Goal: Task Accomplishment & Management: Complete application form

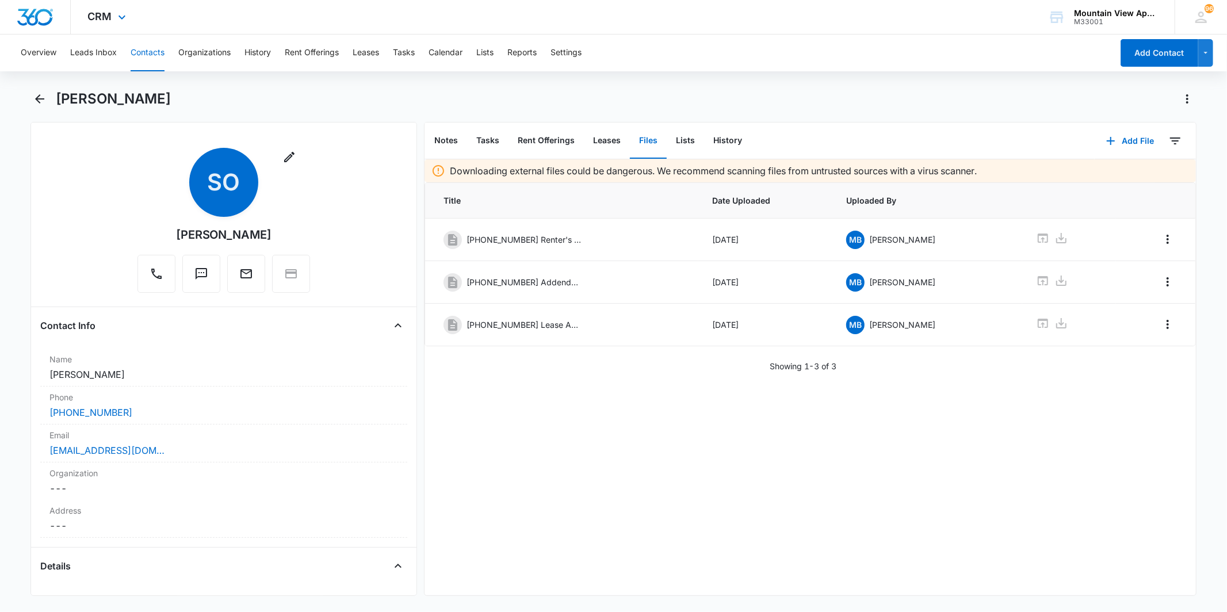
scroll to position [2619, 0]
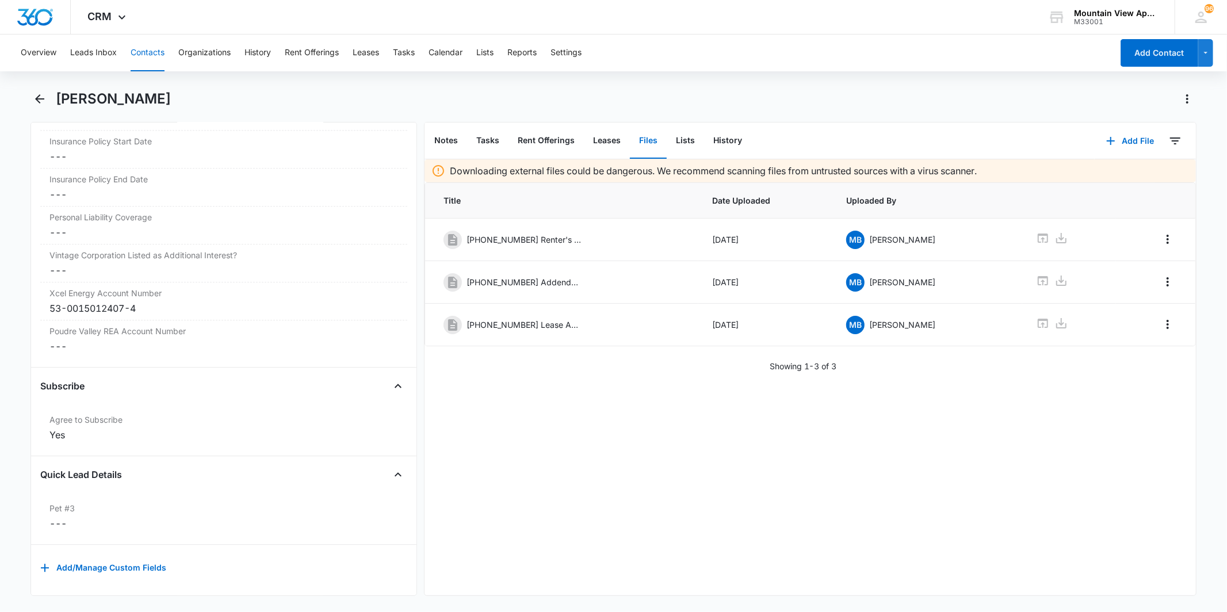
click at [418, 52] on div "Overview Leads Inbox Contacts Organizations History Rent Offerings Leases Tasks…" at bounding box center [563, 53] width 1099 height 37
click at [403, 52] on button "Tasks" at bounding box center [404, 53] width 22 height 37
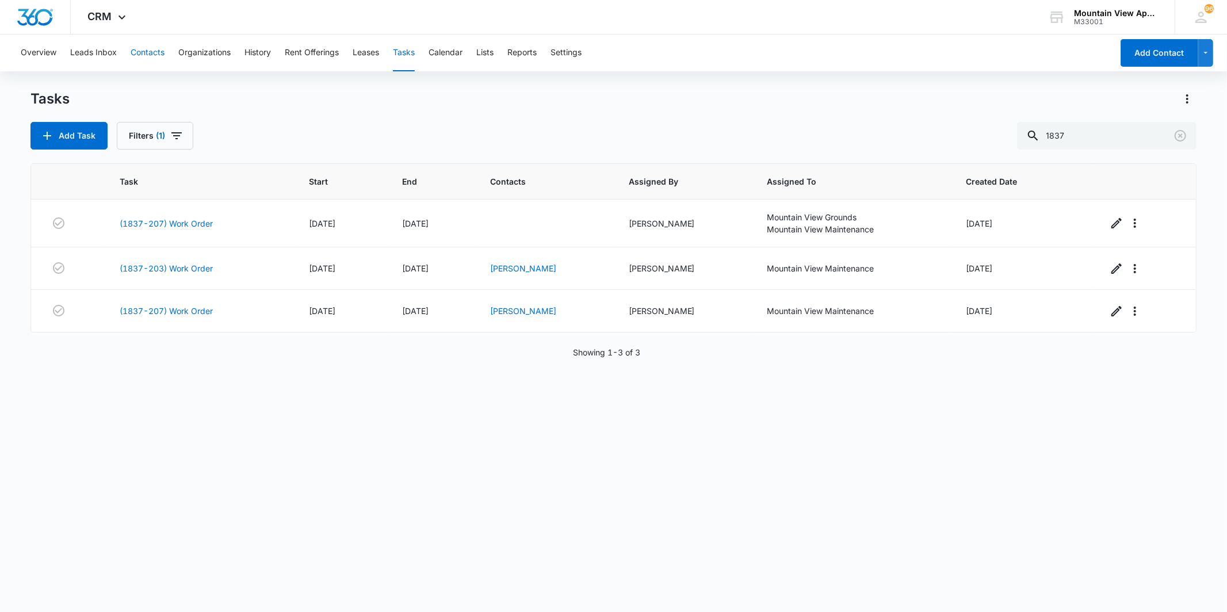
click at [155, 47] on button "Contacts" at bounding box center [148, 53] width 34 height 37
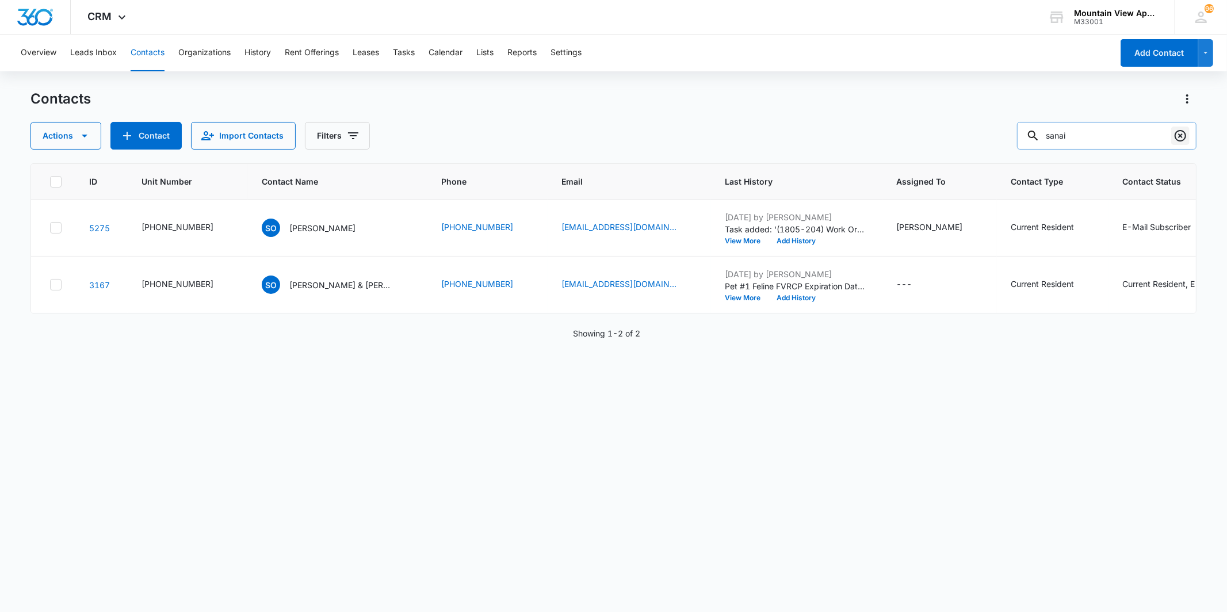
click at [1180, 140] on icon "Clear" at bounding box center [1181, 136] width 12 height 12
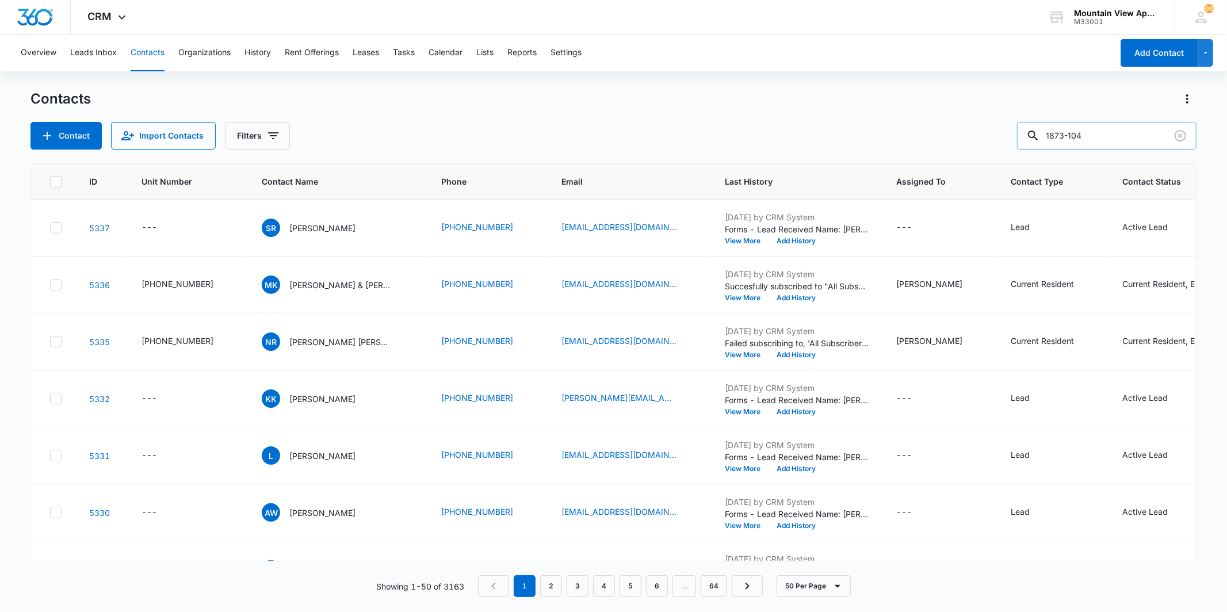
type input "1873-104"
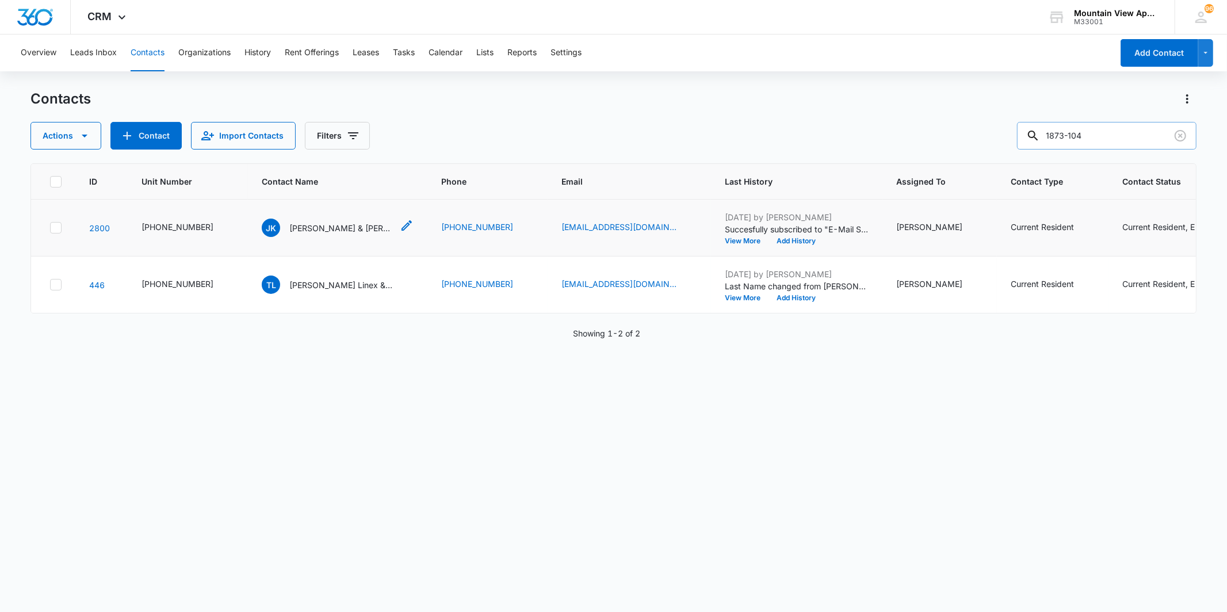
click at [314, 228] on p "[PERSON_NAME] & [PERSON_NAME] [PERSON_NAME]" at bounding box center [341, 228] width 104 height 12
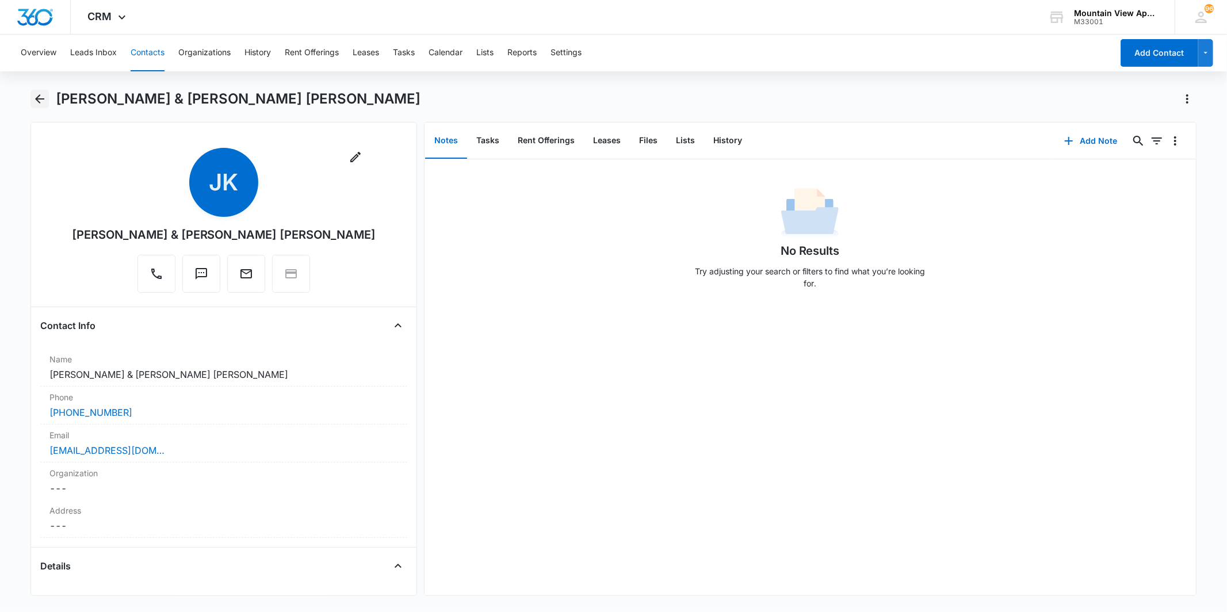
click at [35, 99] on icon "Back" at bounding box center [40, 99] width 14 height 14
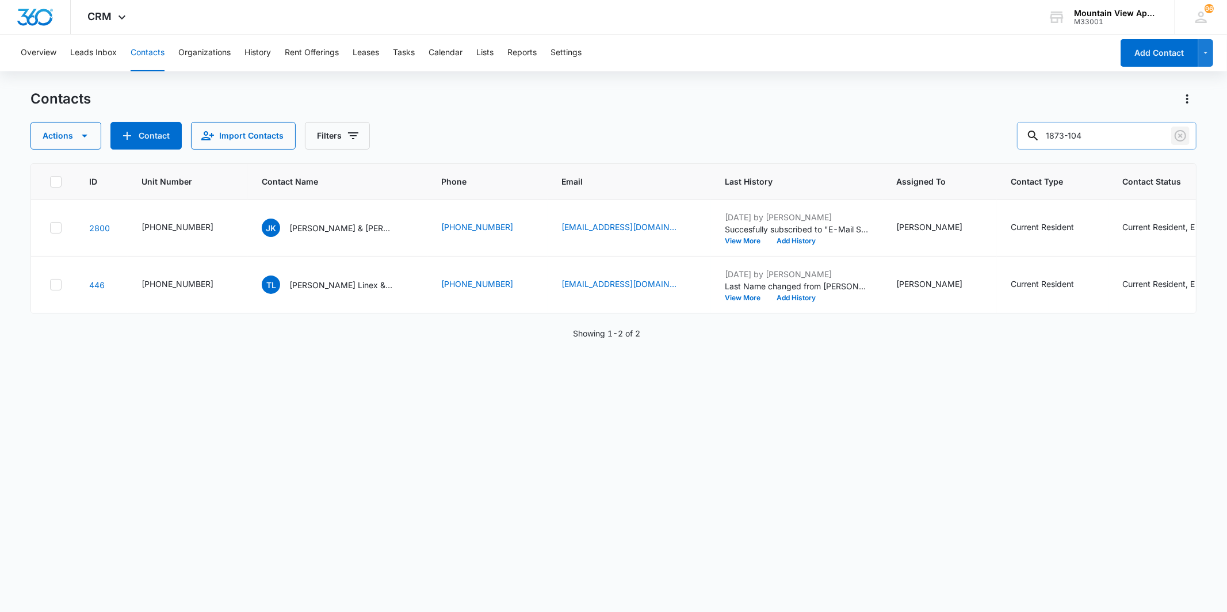
drag, startPoint x: 1180, startPoint y: 134, endPoint x: 1101, endPoint y: 133, distance: 78.8
click at [1179, 134] on icon "Clear" at bounding box center [1180, 136] width 14 height 14
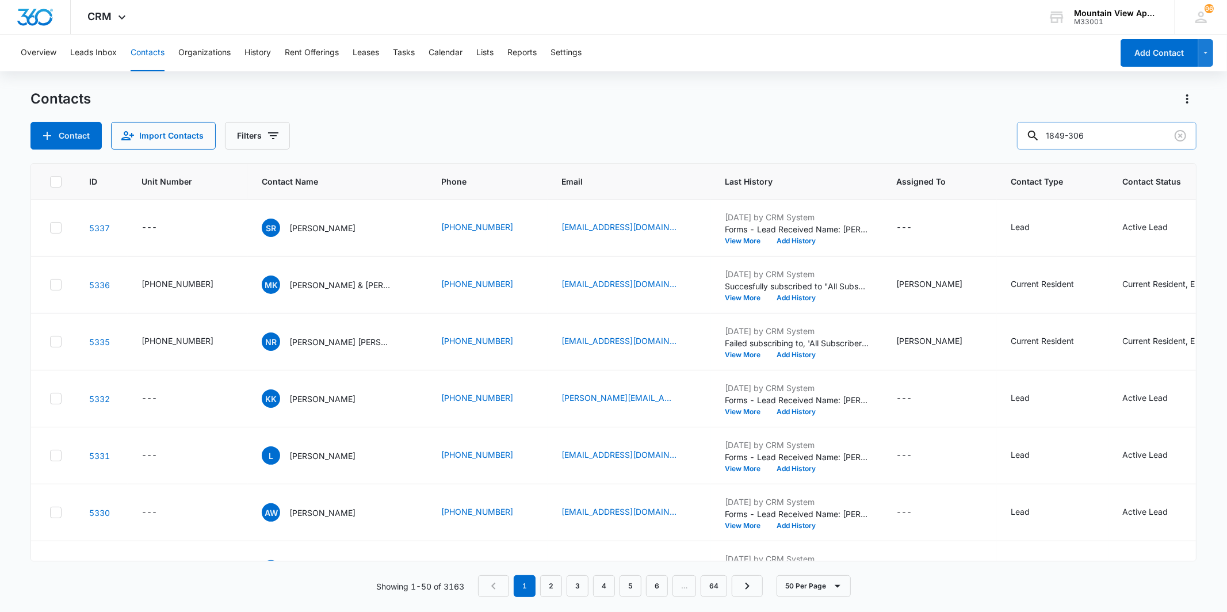
type input "1849-306"
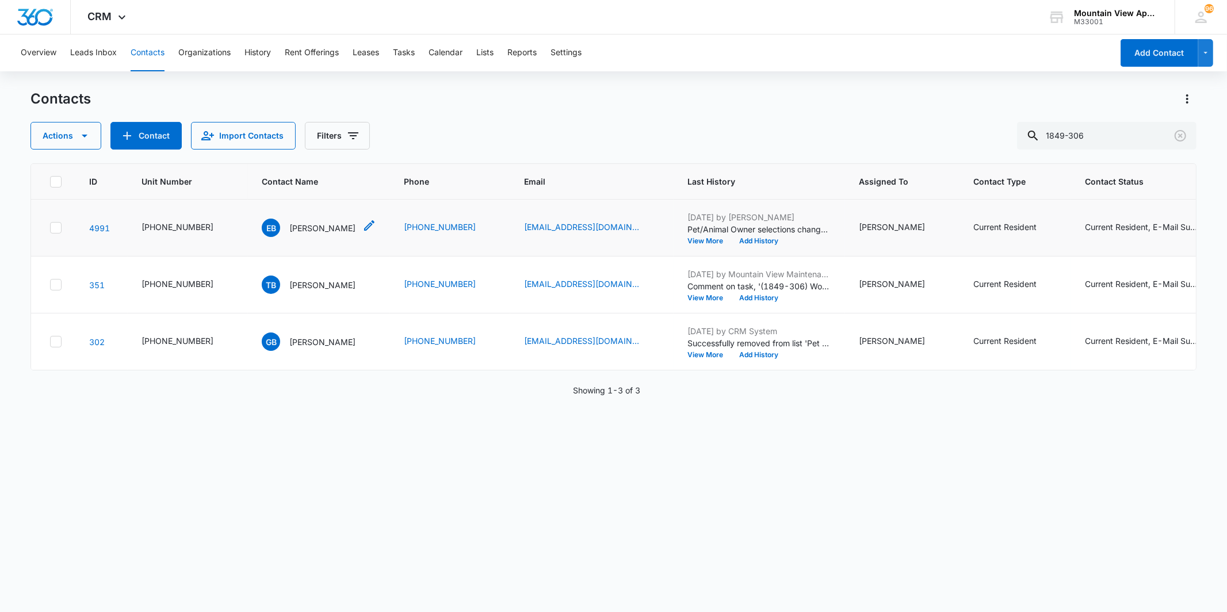
click at [312, 228] on p "[PERSON_NAME]" at bounding box center [322, 228] width 66 height 12
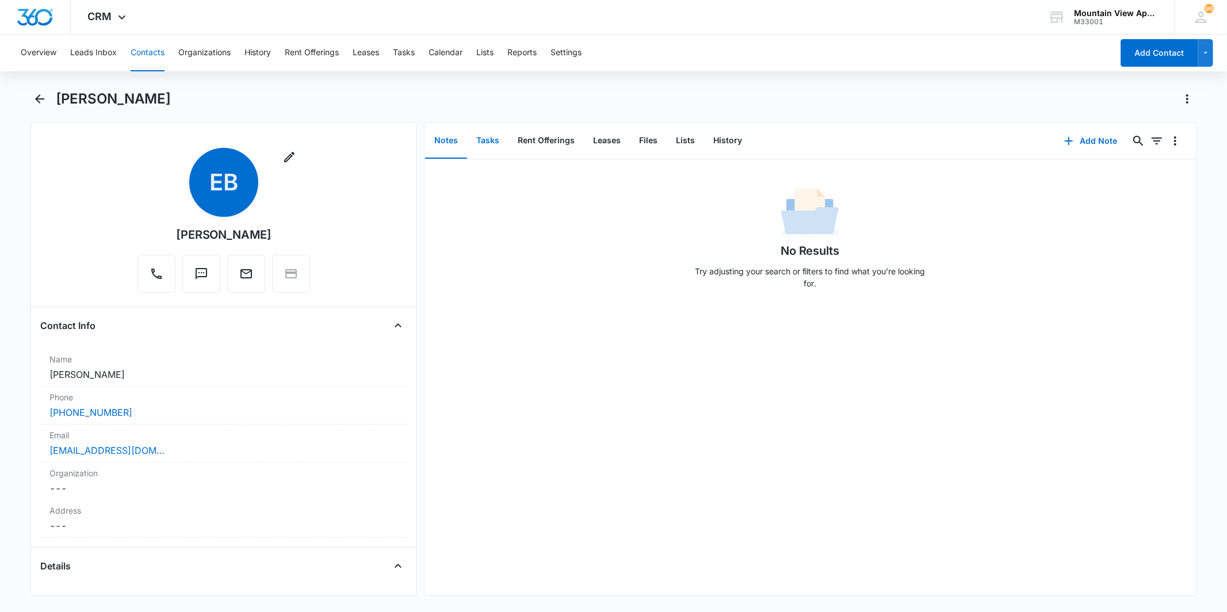
click at [496, 142] on button "Tasks" at bounding box center [487, 141] width 41 height 36
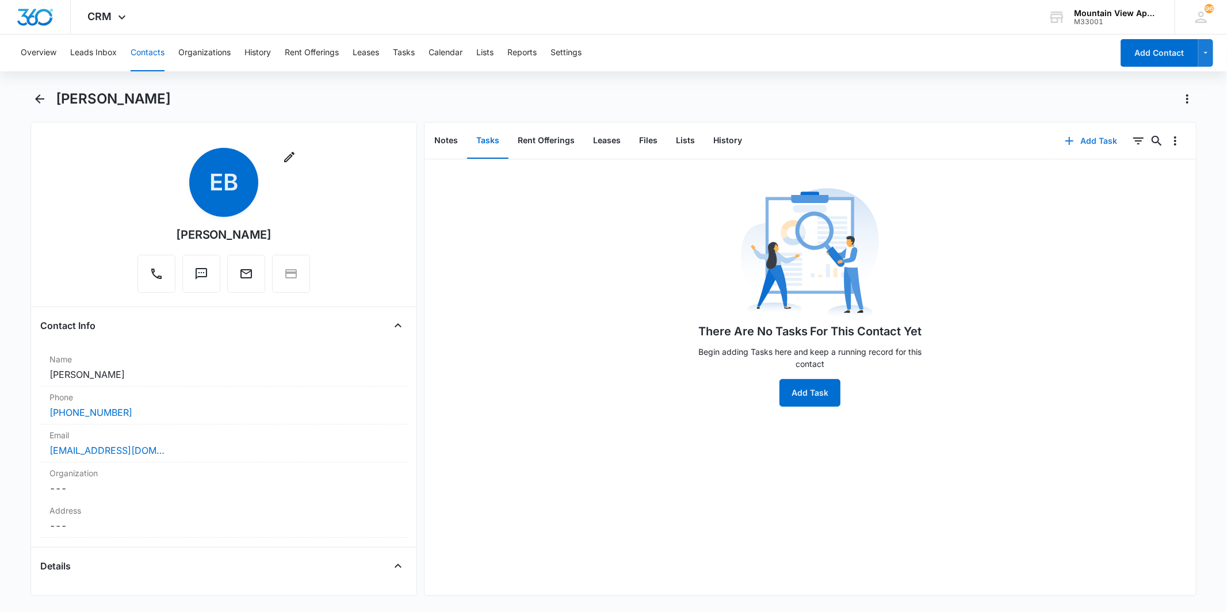
click at [1090, 144] on button "Add Task" at bounding box center [1091, 141] width 76 height 28
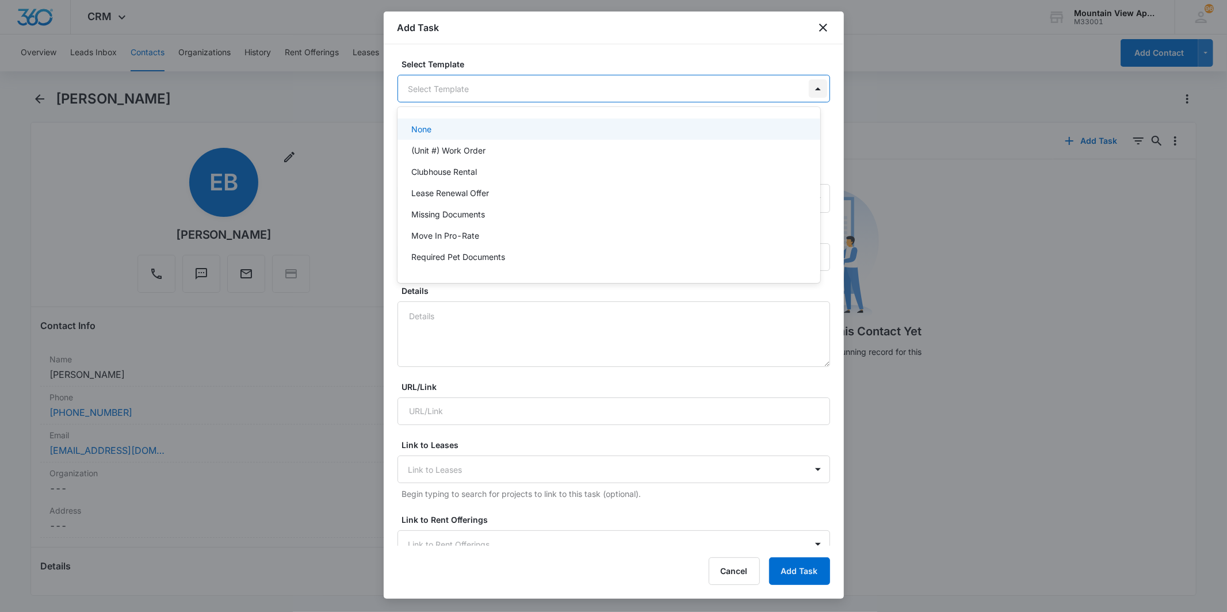
click at [812, 93] on body "CRM Apps Reputation Websites Forms CRM Email Social Content Ads Intelligence Fi…" at bounding box center [613, 306] width 1227 height 612
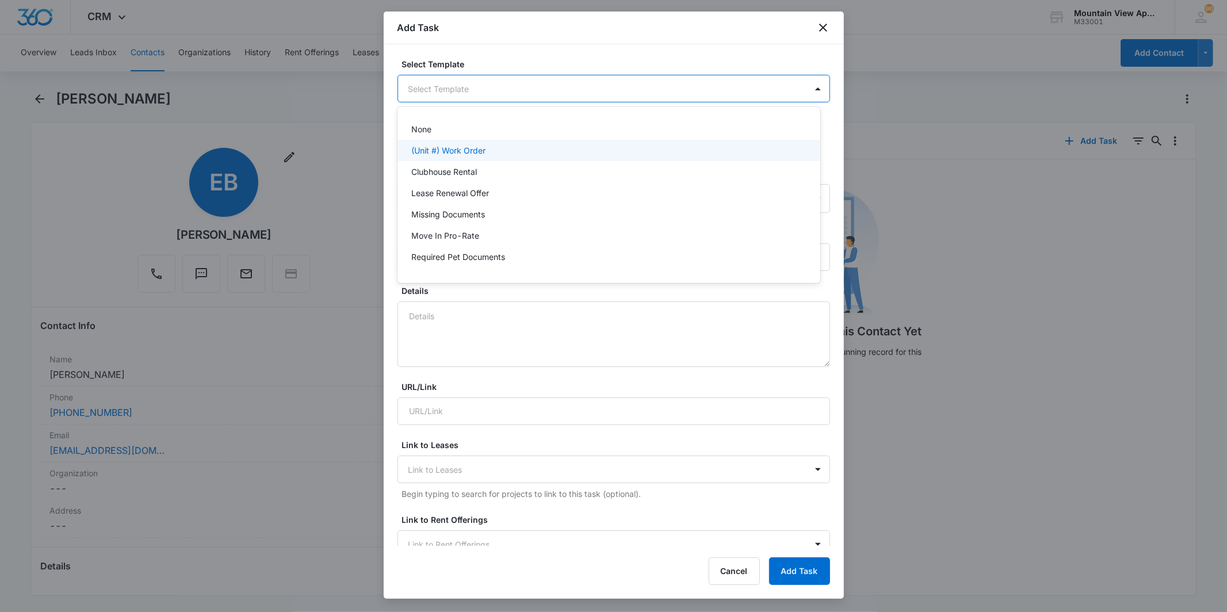
click at [588, 151] on div "(Unit #) Work Order" at bounding box center [607, 150] width 393 height 12
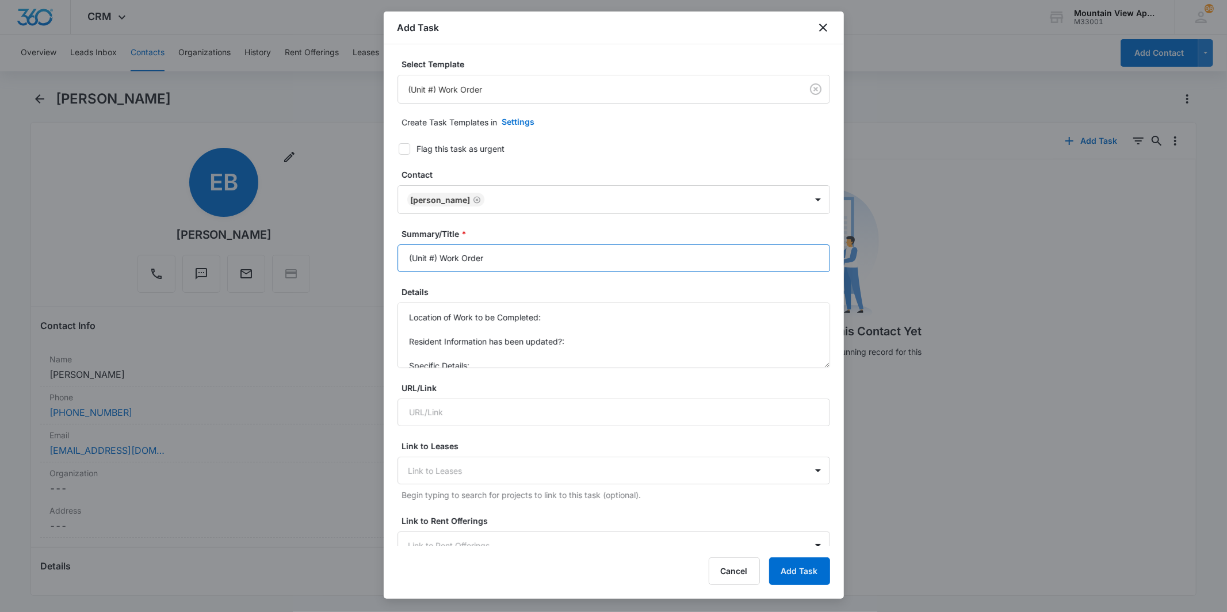
click at [434, 255] on input "(Unit #) Work Order" at bounding box center [613, 258] width 433 height 28
type input "(1849-306) Work Order"
click at [602, 318] on textarea "Location of Work to be Completed: Resident Information has been updated?: Speci…" at bounding box center [613, 336] width 433 height 66
click at [504, 344] on textarea "Location of Work to be Completed: Kitchen. Resident Information has been update…" at bounding box center [613, 336] width 433 height 66
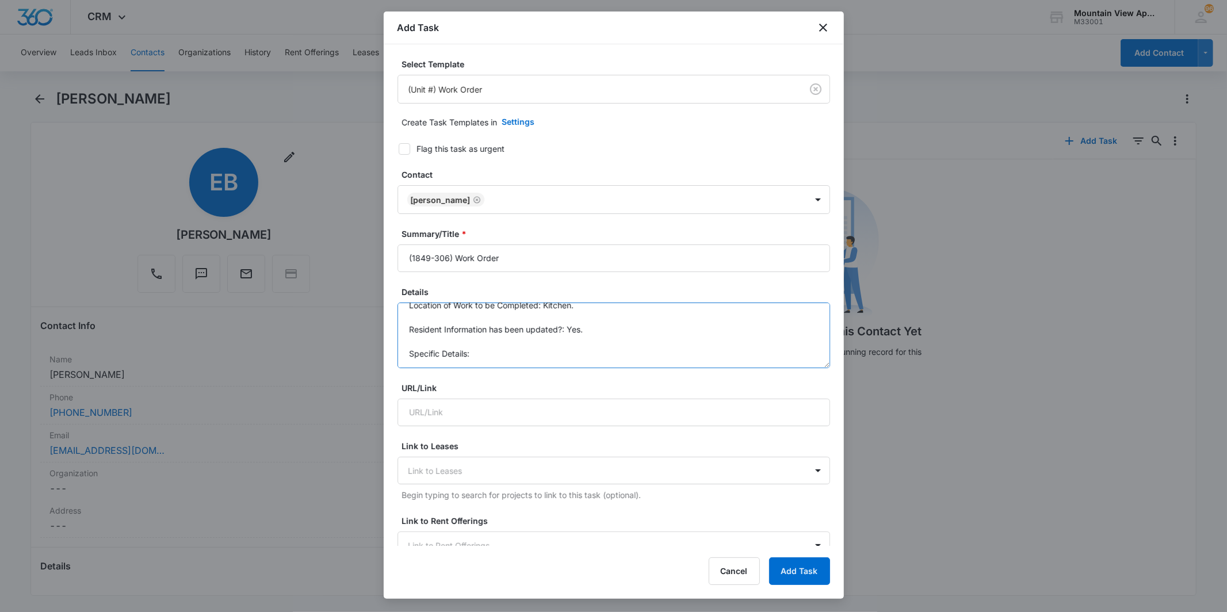
click at [590, 359] on textarea "Location of Work to be Completed: Kitchen. Resident Information has been update…" at bounding box center [613, 336] width 433 height 66
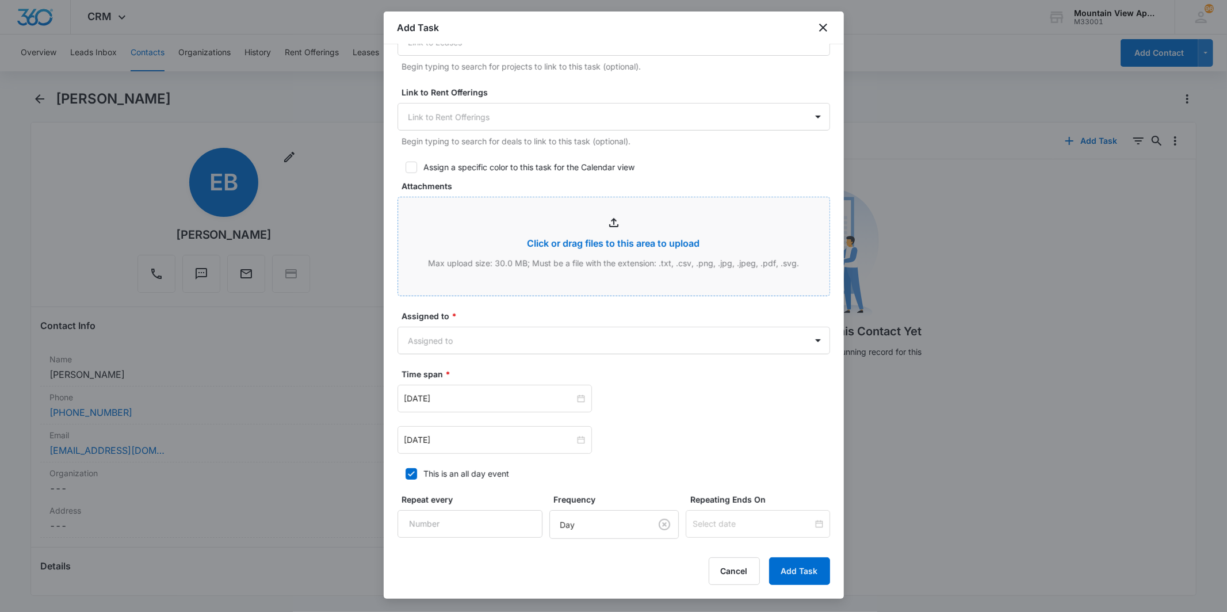
scroll to position [447, 0]
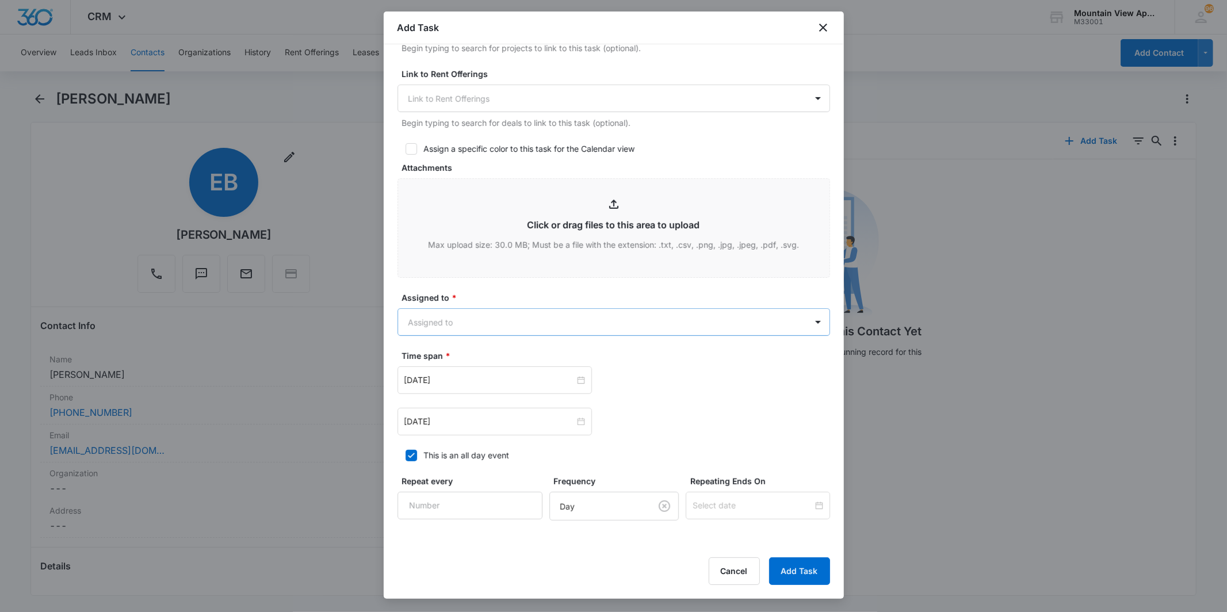
type textarea "Location of Work to be Completed: Kitchen. Resident Information has been update…"
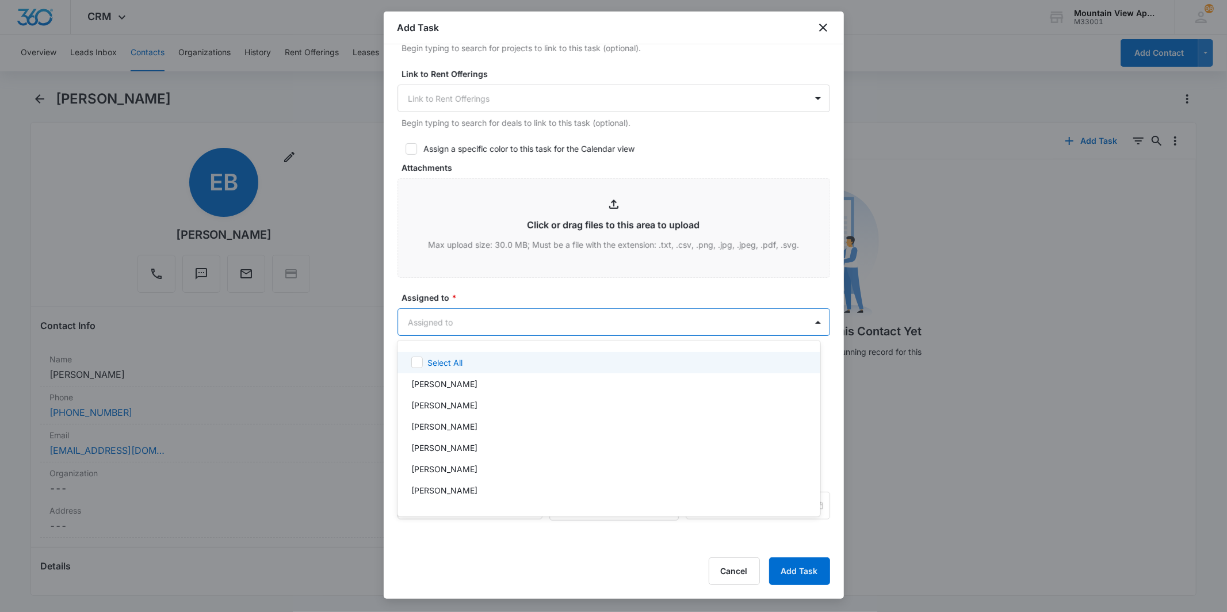
click at [526, 319] on body "CRM Apps Reputation Websites Forms CRM Email Social Content Ads Intelligence Fi…" at bounding box center [613, 306] width 1227 height 612
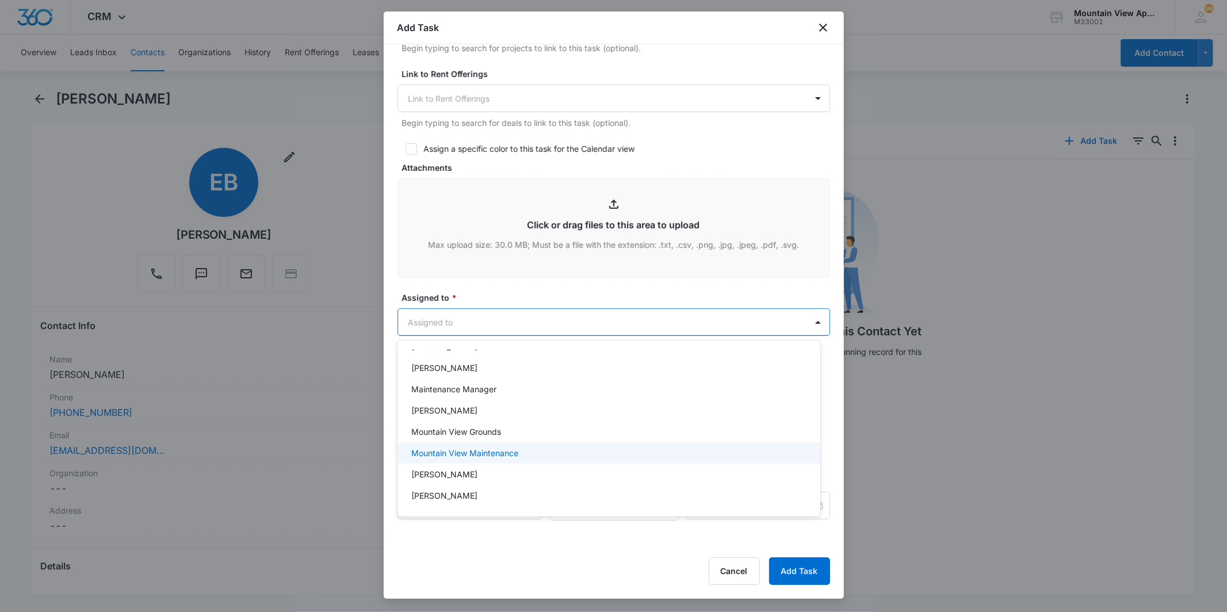
click at [575, 450] on div "Mountain View Maintenance" at bounding box center [607, 453] width 393 height 12
click at [652, 157] on div at bounding box center [613, 306] width 1227 height 612
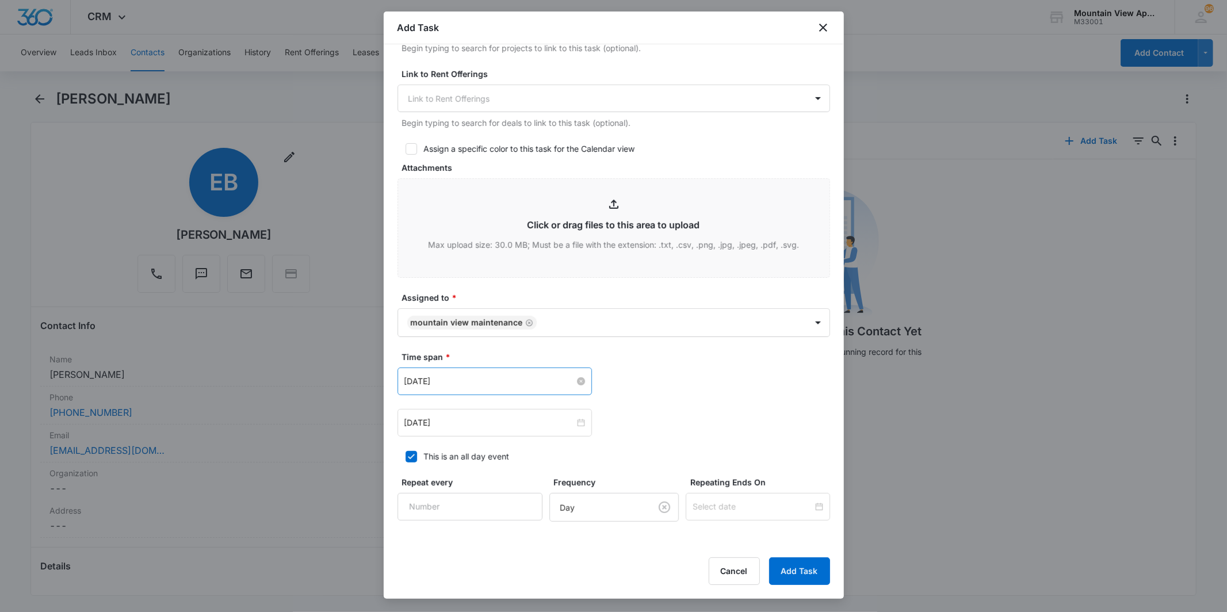
click at [453, 385] on input "[DATE]" at bounding box center [489, 381] width 170 height 13
click at [494, 406] on button "2023" at bounding box center [488, 407] width 21 height 23
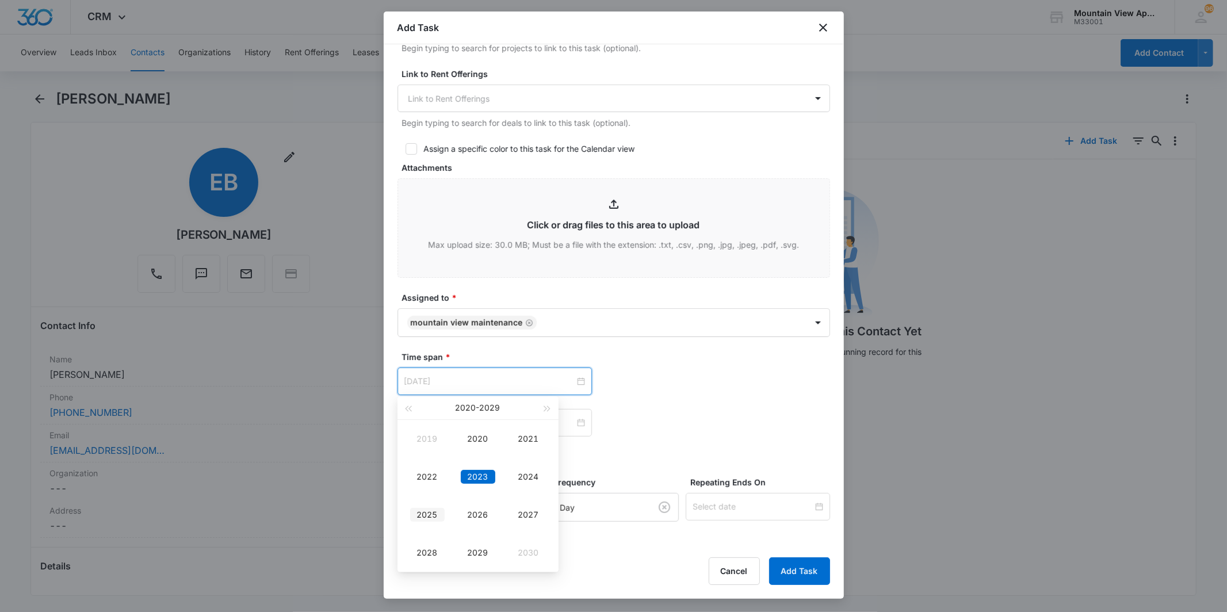
click at [435, 511] on div "2025" at bounding box center [427, 515] width 35 height 14
click at [464, 410] on button "May" at bounding box center [465, 407] width 17 height 23
click at [529, 512] on div "Sep" at bounding box center [528, 515] width 35 height 14
type input "[DATE]"
click at [515, 450] on div "5" at bounding box center [518, 452] width 14 height 14
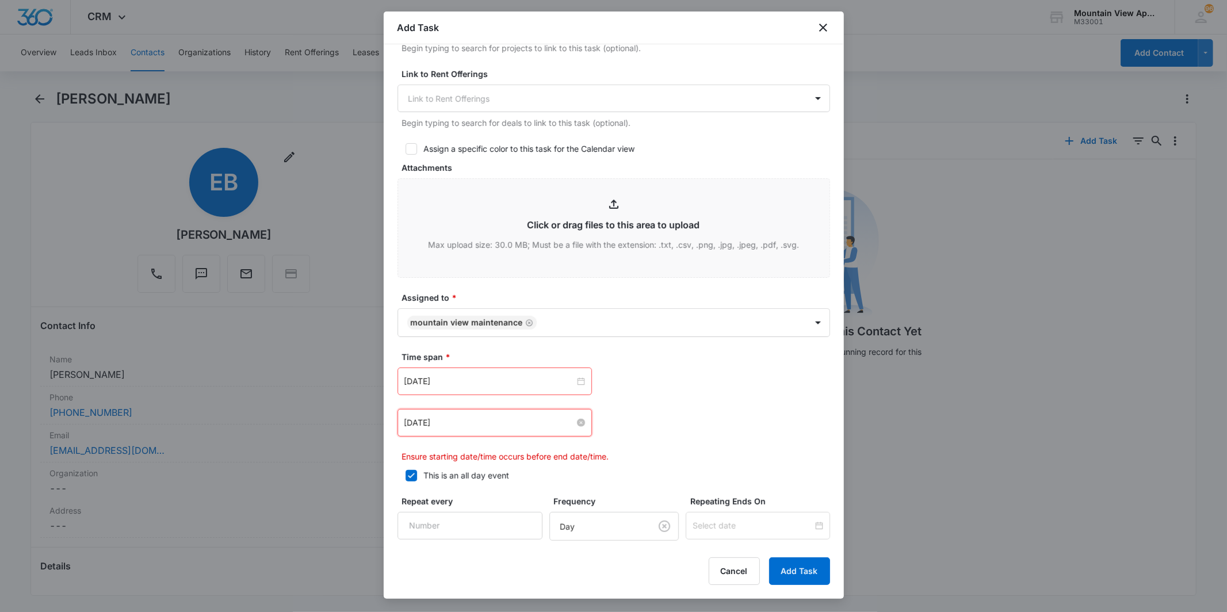
click at [451, 417] on input "[DATE]" at bounding box center [489, 422] width 170 height 13
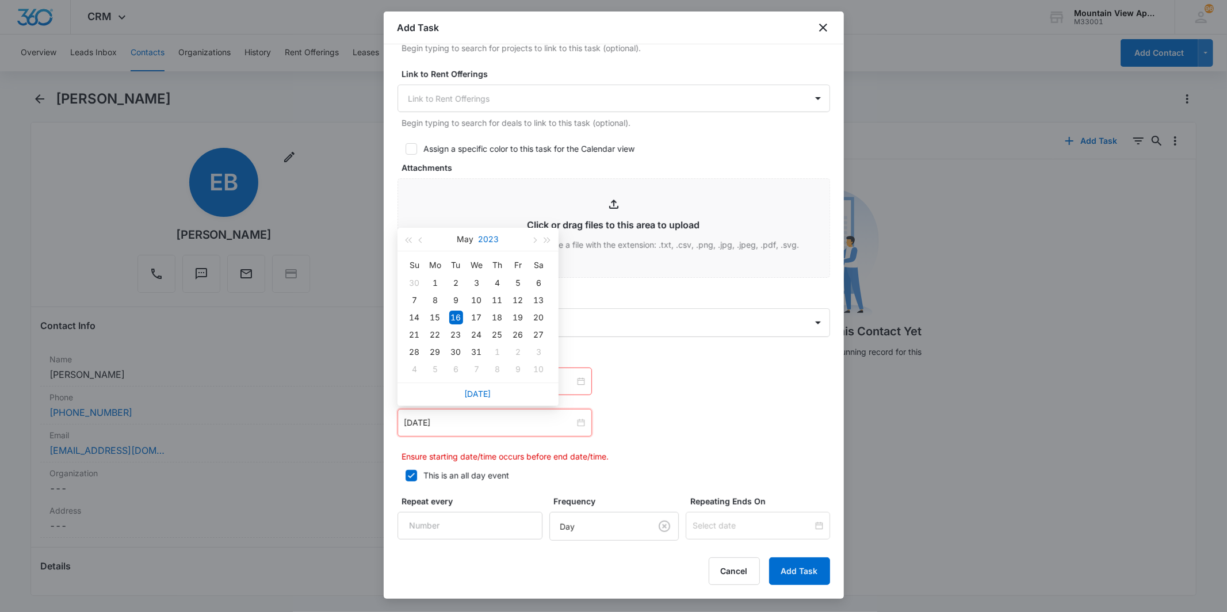
click at [484, 246] on button "2023" at bounding box center [488, 239] width 21 height 23
click at [434, 347] on div "2025" at bounding box center [427, 349] width 35 height 14
click at [458, 243] on button "May" at bounding box center [465, 239] width 17 height 23
click at [533, 351] on div "Sep" at bounding box center [528, 349] width 35 height 14
type input "[DATE]"
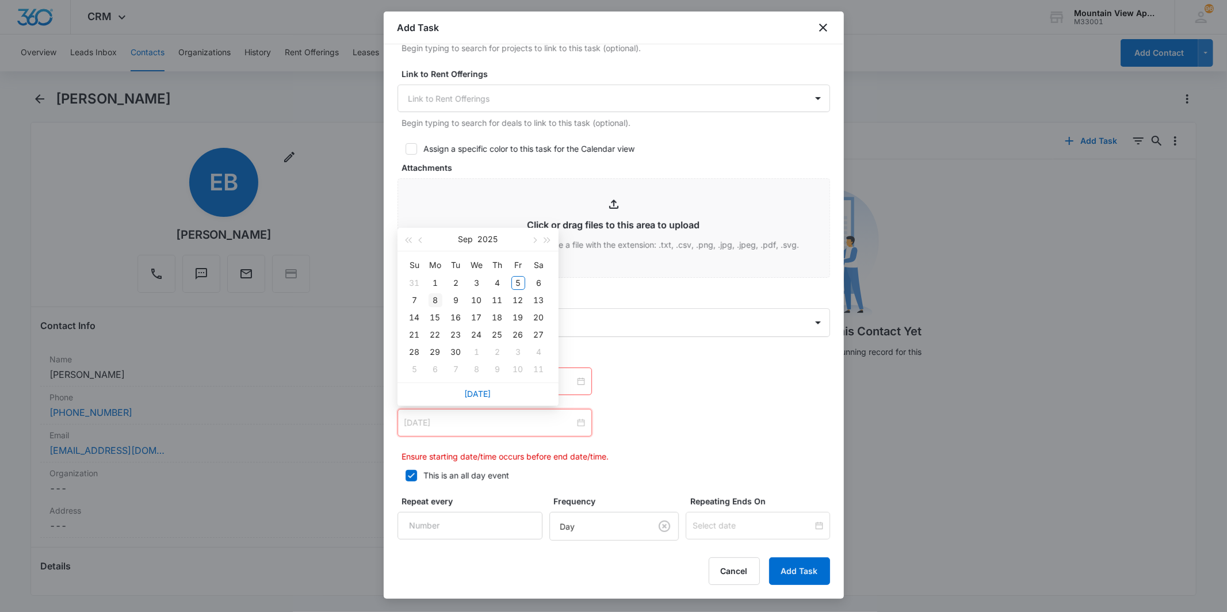
click at [429, 300] on div "8" at bounding box center [436, 300] width 14 height 14
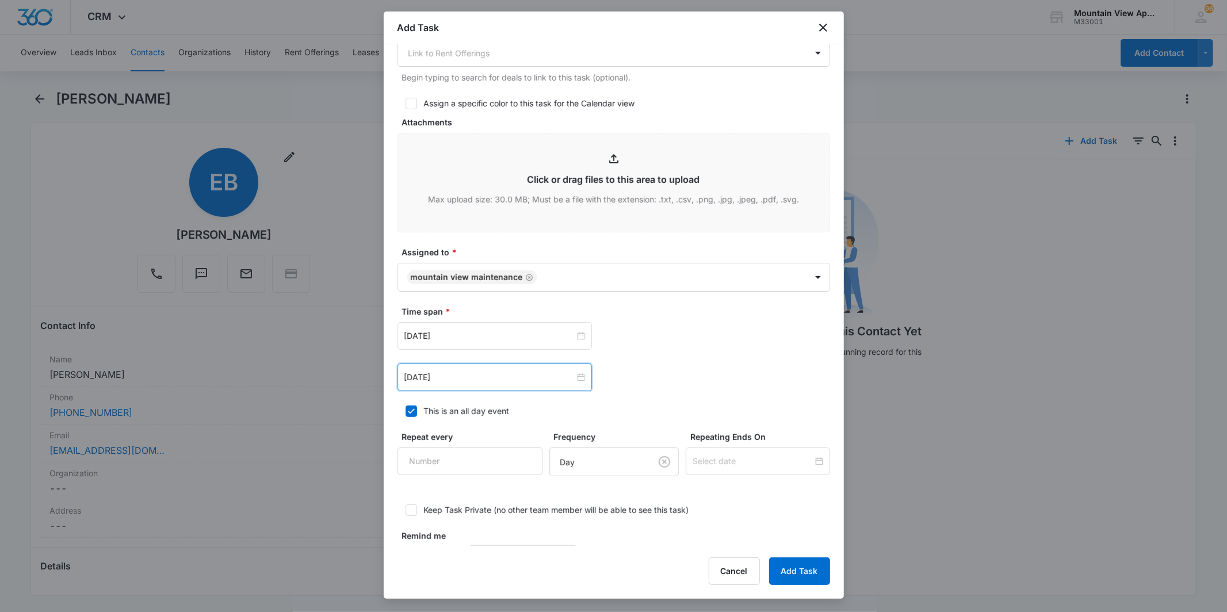
scroll to position [534, 0]
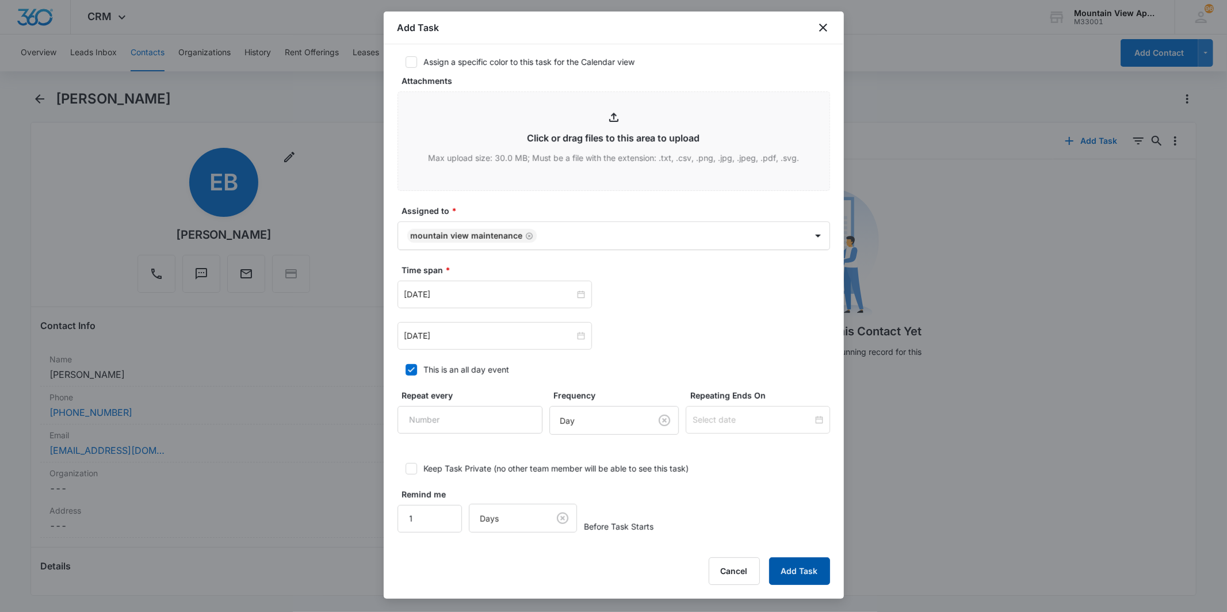
click at [808, 573] on button "Add Task" at bounding box center [799, 571] width 61 height 28
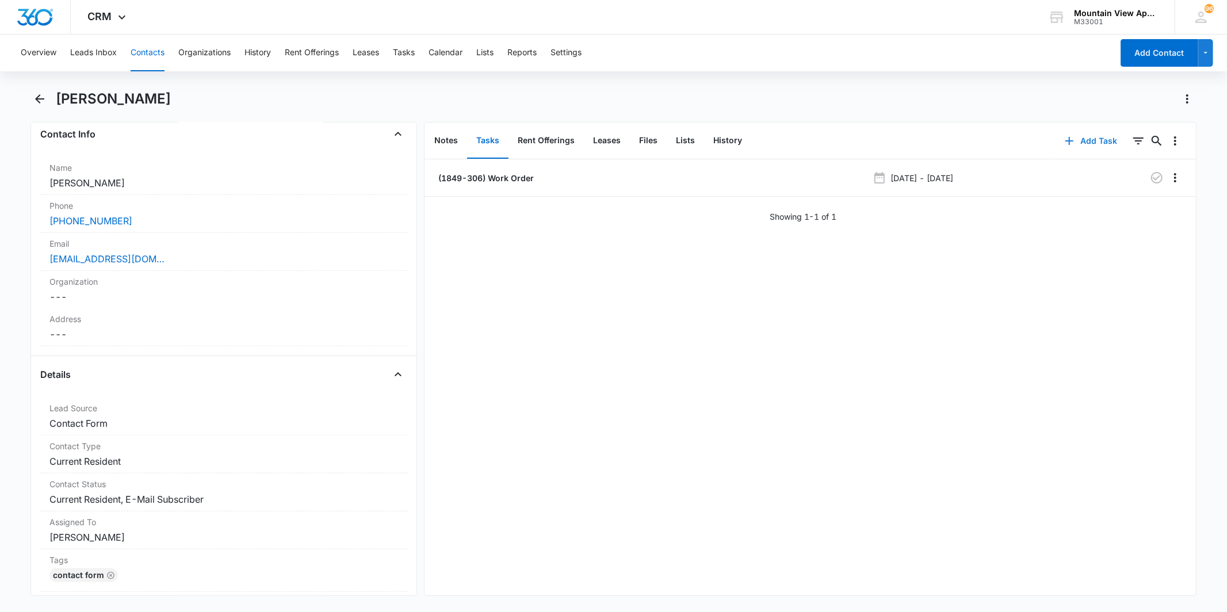
scroll to position [0, 0]
